Goal: Information Seeking & Learning: Learn about a topic

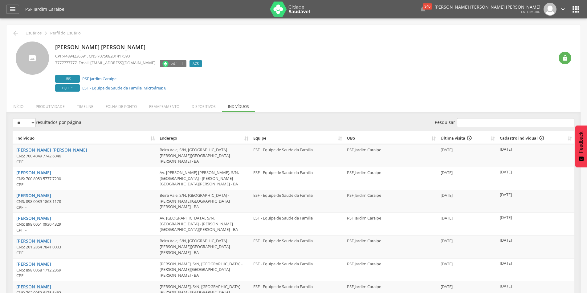
scroll to position [39, 0]
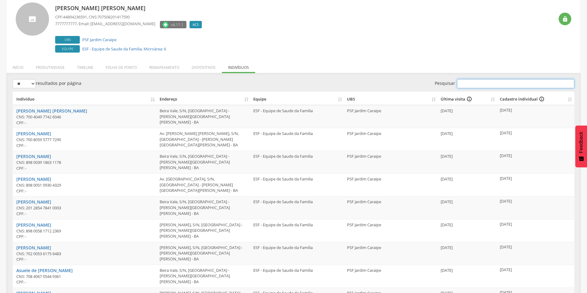
click at [486, 84] on input "Pesquisar" at bounding box center [515, 83] width 117 height 9
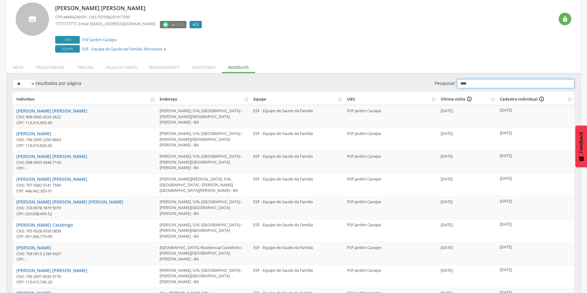
scroll to position [18, 0]
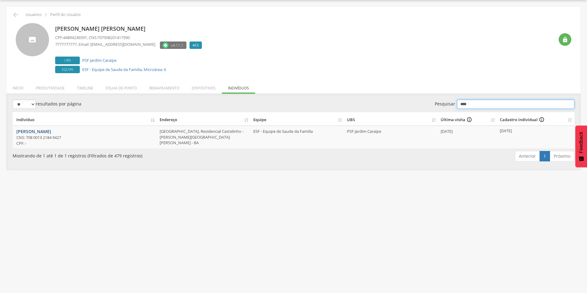
type input "****"
click at [37, 130] on link "[PERSON_NAME]" at bounding box center [33, 132] width 35 height 6
click at [543, 119] on icon "info_outline" at bounding box center [542, 120] width 6 height 6
click at [539, 120] on icon "info_outline" at bounding box center [542, 120] width 6 height 6
click at [541, 118] on icon "info_outline" at bounding box center [542, 120] width 6 height 6
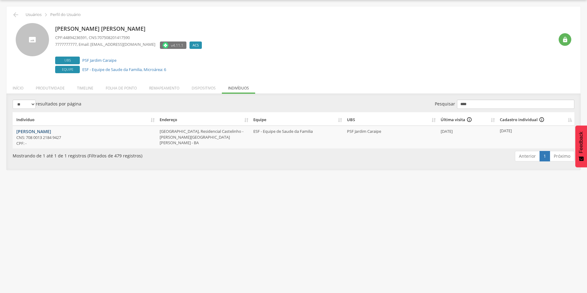
click at [25, 132] on link "[PERSON_NAME]" at bounding box center [33, 132] width 35 height 6
click at [539, 120] on icon "info_outline" at bounding box center [542, 120] width 6 height 6
click at [540, 119] on icon "info_outline" at bounding box center [542, 120] width 6 height 6
click at [473, 63] on div "Maria Cosma Barbosa Miranda Gigante CPF: 44894236591 , CNS: 707508201417590 777…" at bounding box center [304, 49] width 499 height 52
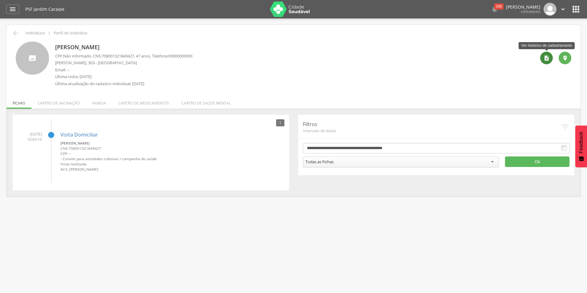
click at [548, 62] on div "" at bounding box center [546, 58] width 13 height 13
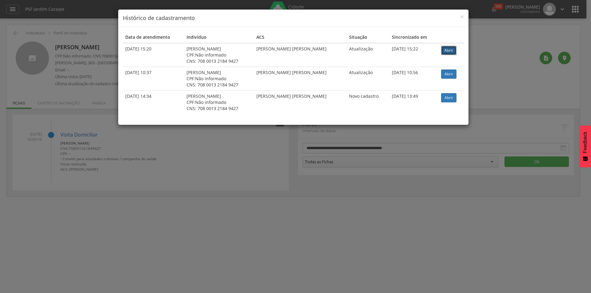
click at [454, 49] on link "Abrir" at bounding box center [448, 50] width 15 height 9
click at [461, 15] on span "×" at bounding box center [462, 16] width 4 height 9
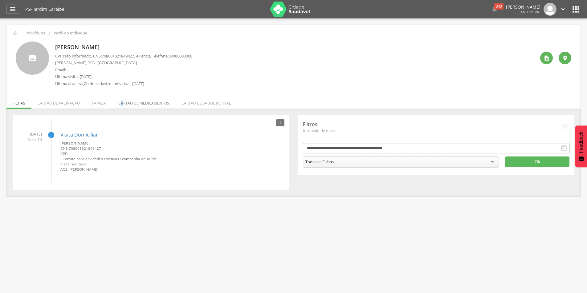
click at [121, 103] on li "Cartão de medicamentos" at bounding box center [143, 102] width 63 height 14
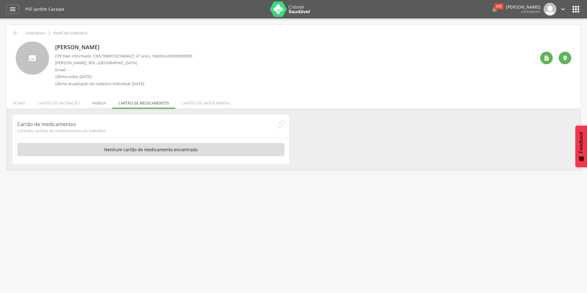
click at [91, 104] on li "Família" at bounding box center [99, 102] width 26 height 14
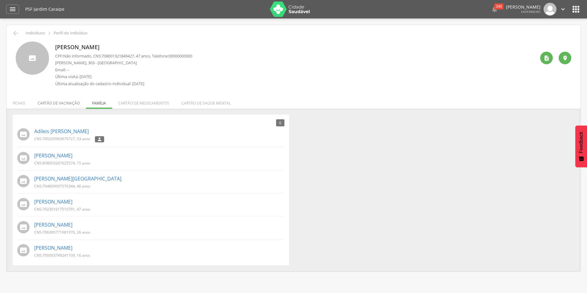
click at [59, 104] on li "Cartão de vacinação" at bounding box center [58, 102] width 55 height 14
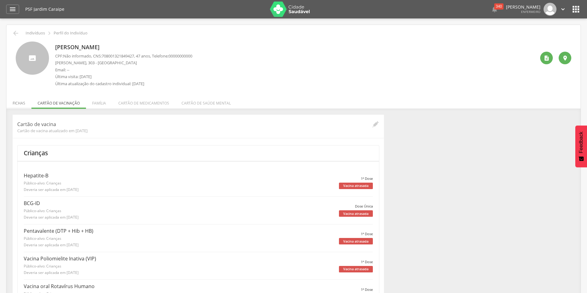
click at [19, 102] on li "Fichas" at bounding box center [18, 102] width 25 height 14
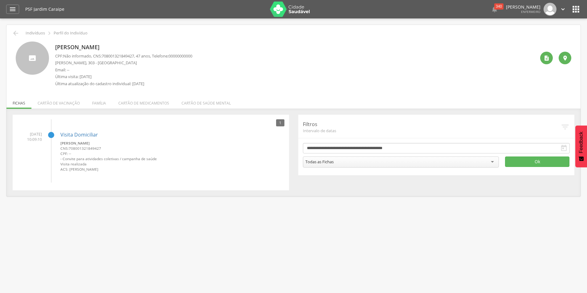
click at [565, 145] on icon "" at bounding box center [563, 148] width 7 height 7
click at [544, 57] on icon "" at bounding box center [546, 58] width 6 height 6
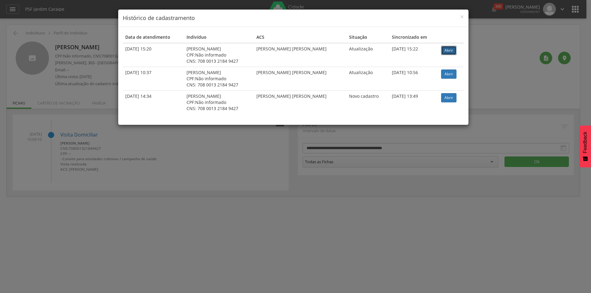
click at [451, 52] on link "Abrir" at bounding box center [448, 50] width 15 height 9
click at [463, 17] on span "×" at bounding box center [462, 16] width 4 height 9
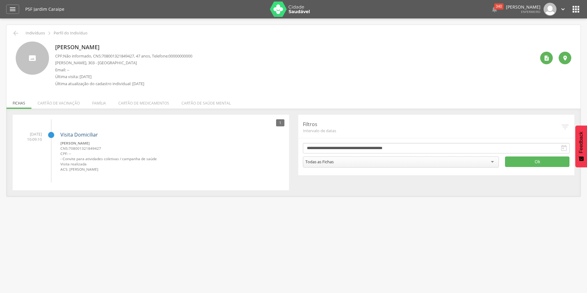
click at [77, 138] on link "Visita Domiciliar" at bounding box center [79, 134] width 38 height 7
click at [565, 123] on icon "" at bounding box center [564, 127] width 9 height 9
drag, startPoint x: 571, startPoint y: 125, endPoint x: 564, endPoint y: 127, distance: 7.4
click at [569, 128] on div "**********" at bounding box center [436, 145] width 276 height 61
click at [562, 127] on icon "" at bounding box center [564, 127] width 9 height 9
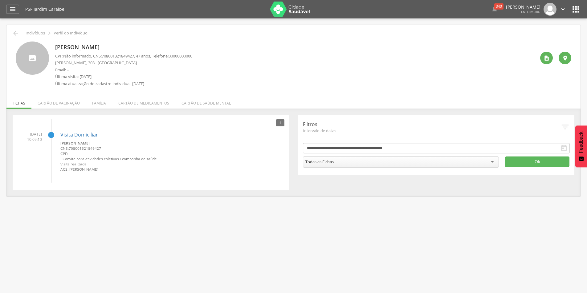
click at [562, 126] on icon "" at bounding box center [564, 127] width 9 height 9
click at [566, 126] on icon "" at bounding box center [564, 127] width 9 height 9
click at [565, 128] on icon "" at bounding box center [564, 127] width 9 height 9
click at [565, 127] on icon "" at bounding box center [564, 127] width 9 height 9
click at [566, 127] on icon "" at bounding box center [564, 127] width 9 height 9
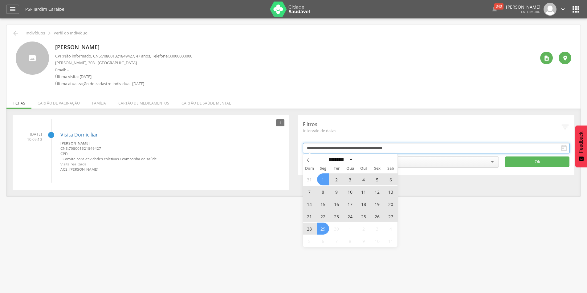
drag, startPoint x: 567, startPoint y: 144, endPoint x: 565, endPoint y: 150, distance: 6.3
click at [567, 145] on input "**********" at bounding box center [436, 148] width 267 height 10
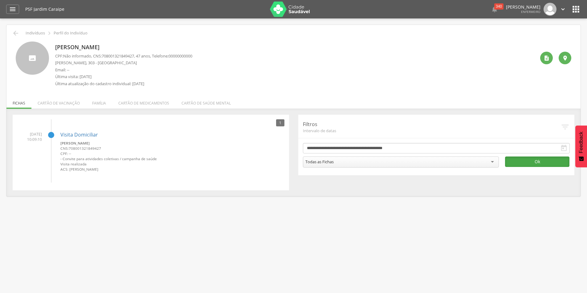
click at [547, 160] on button "Ok" at bounding box center [537, 162] width 64 height 10
click at [28, 59] on div at bounding box center [32, 58] width 33 height 33
click at [18, 32] on icon "" at bounding box center [15, 33] width 7 height 7
click at [19, 32] on icon "" at bounding box center [15, 33] width 7 height 7
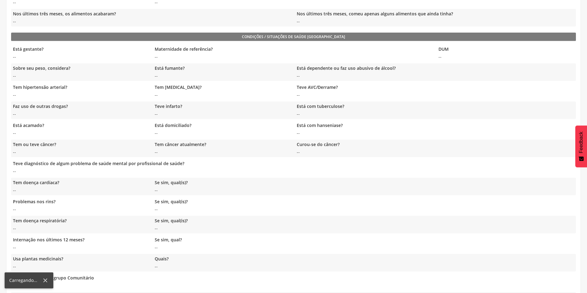
scroll to position [399, 0]
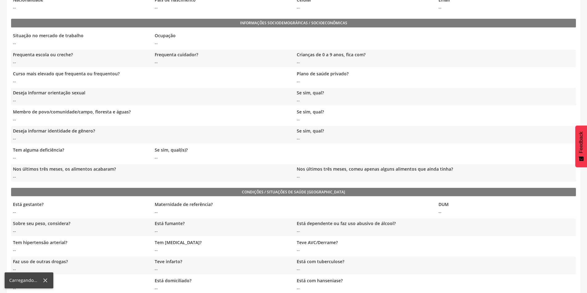
scroll to position [47, 0]
